Goal: Transaction & Acquisition: Purchase product/service

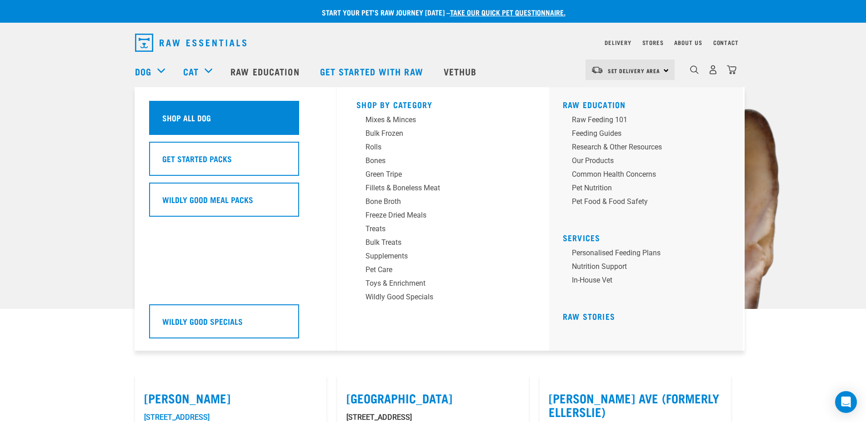
click at [175, 124] on div "Shop All Dog" at bounding box center [224, 118] width 150 height 34
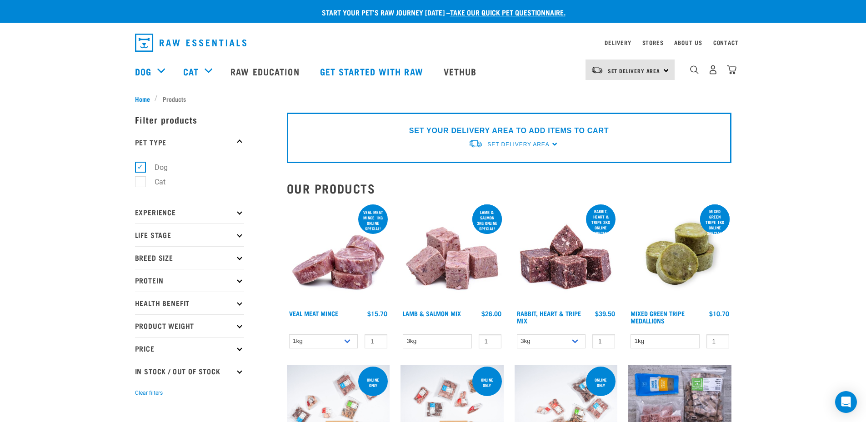
click at [239, 214] on icon at bounding box center [239, 211] width 5 height 5
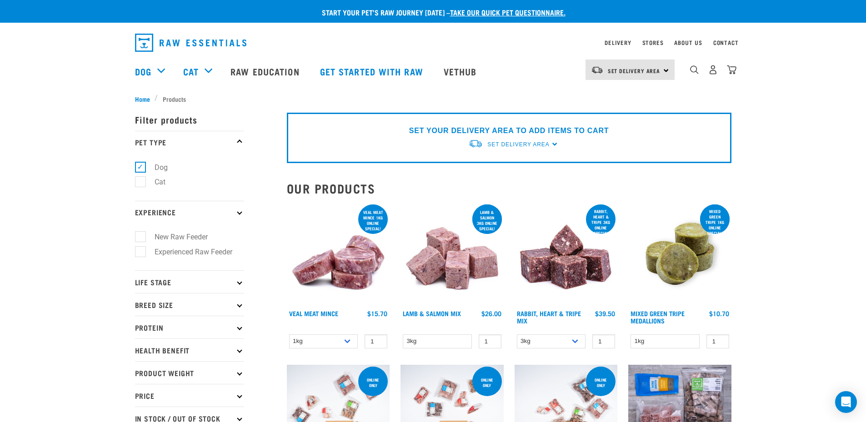
scroll to position [45, 0]
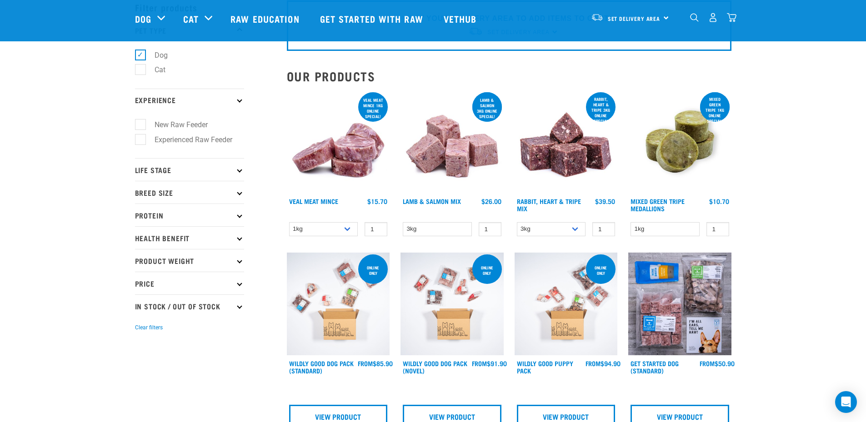
click at [237, 169] on icon at bounding box center [239, 169] width 5 height 5
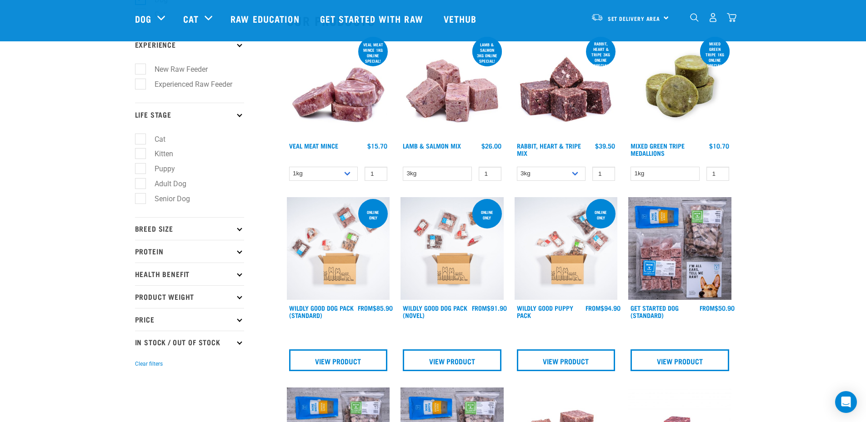
scroll to position [136, 0]
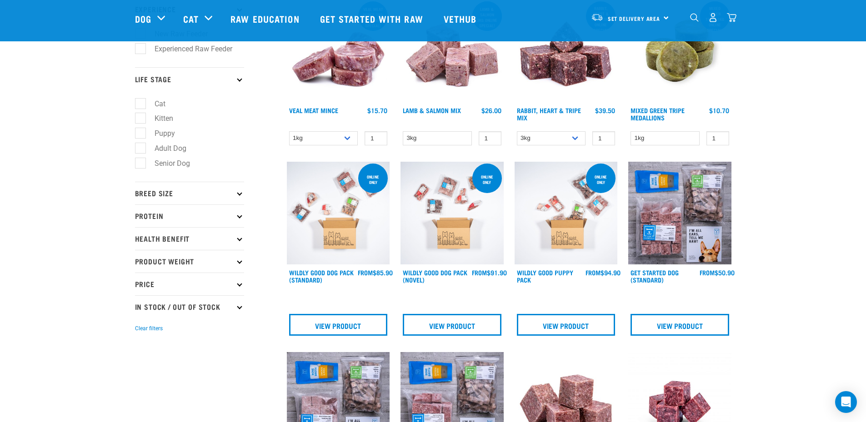
click at [240, 194] on icon at bounding box center [239, 193] width 5 height 5
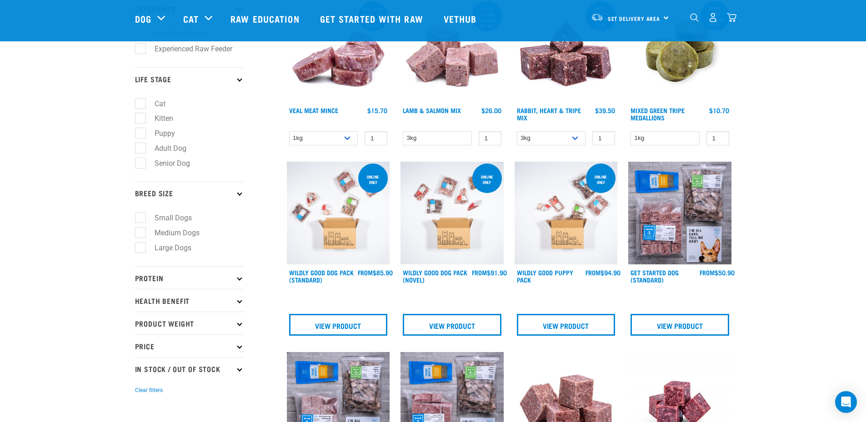
click at [144, 234] on label "Medium Dogs" at bounding box center [171, 232] width 63 height 11
click at [141, 234] on input "Medium Dogs" at bounding box center [138, 232] width 6 height 6
checkbox input "true"
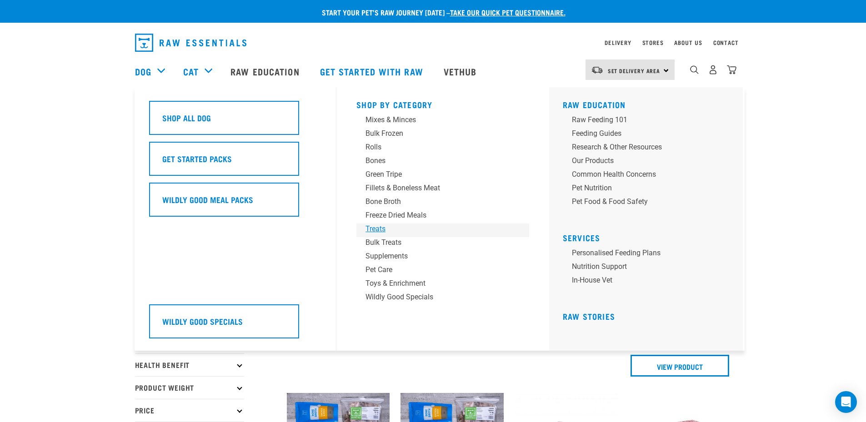
click at [379, 228] on div "Treats" at bounding box center [436, 229] width 142 height 11
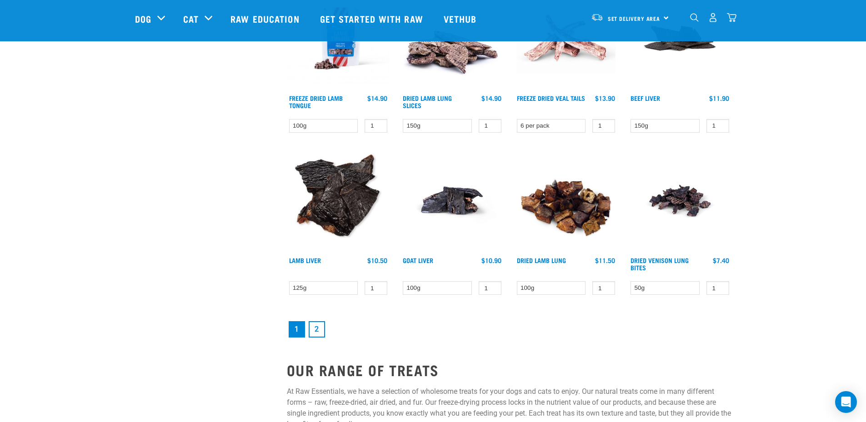
scroll to position [1136, 0]
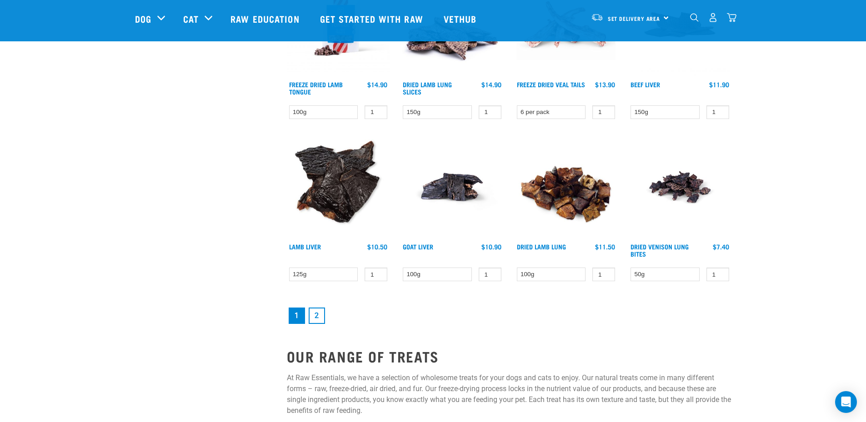
click at [317, 316] on link "2" at bounding box center [317, 316] width 16 height 16
